Goal: Task Accomplishment & Management: Manage account settings

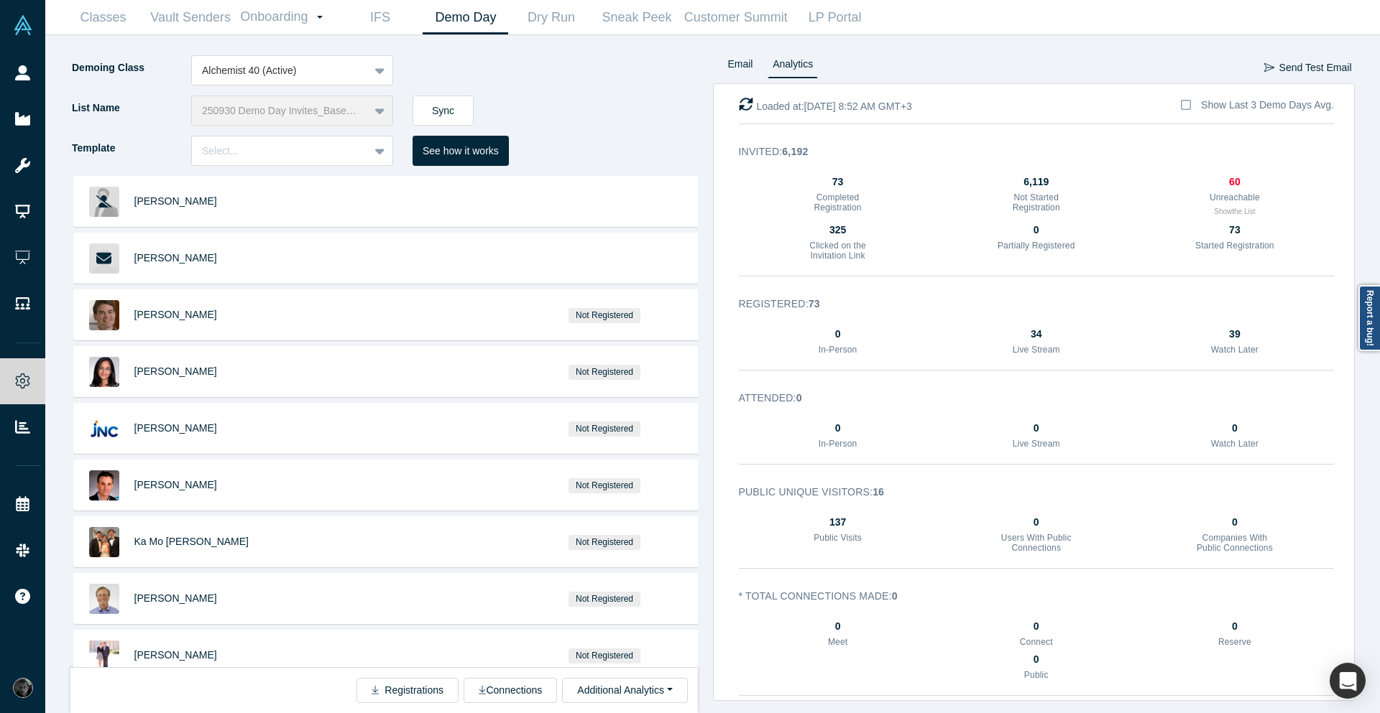
scroll to position [669, 0]
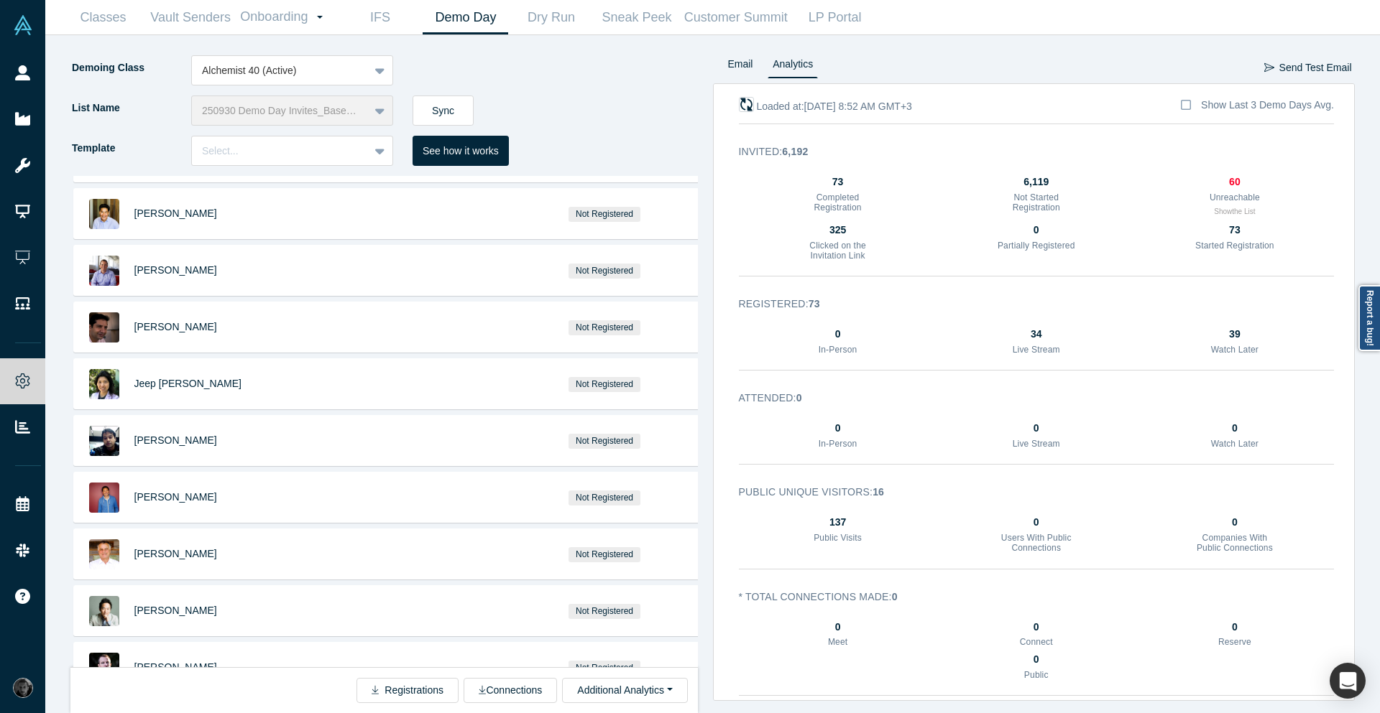
click at [742, 103] on icon "button" at bounding box center [746, 105] width 14 height 14
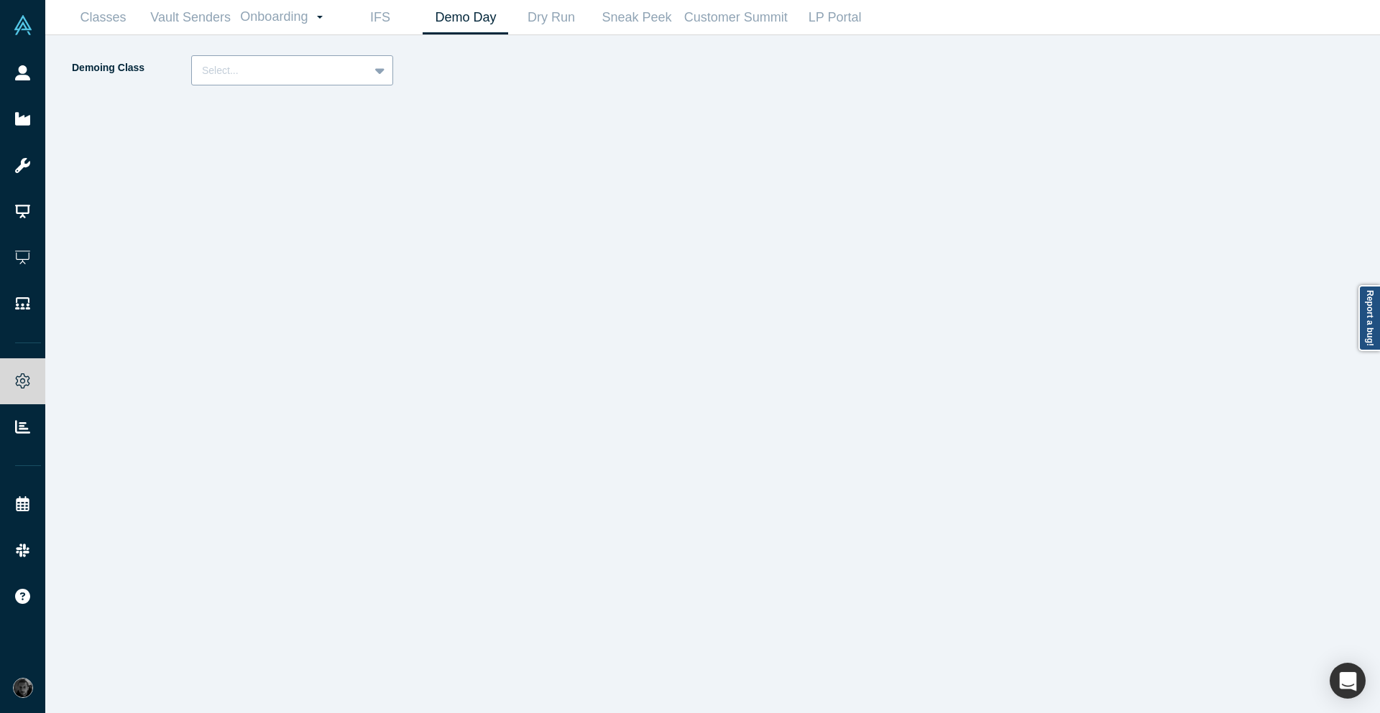
click at [278, 66] on div at bounding box center [280, 71] width 157 height 18
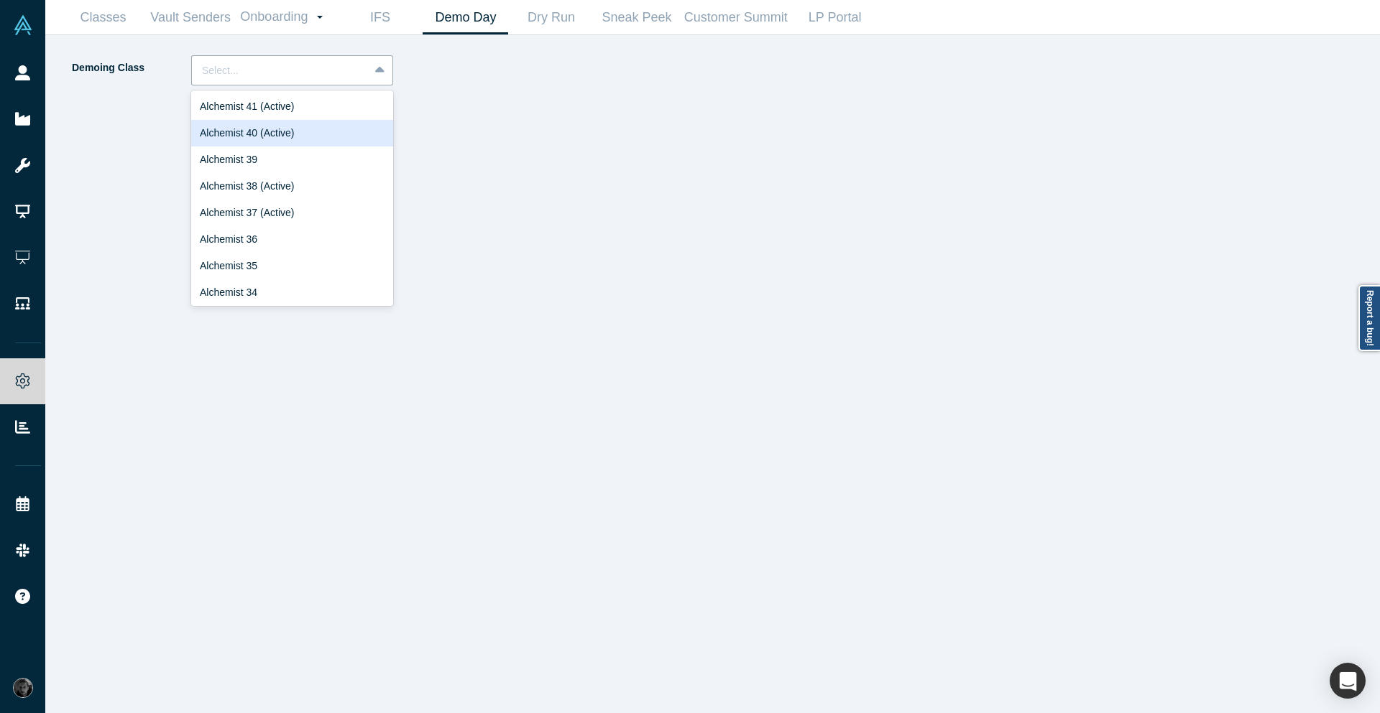
click at [287, 124] on div "Alchemist 40 (Active)" at bounding box center [292, 133] width 202 height 27
